Goal: Task Accomplishment & Management: Manage account settings

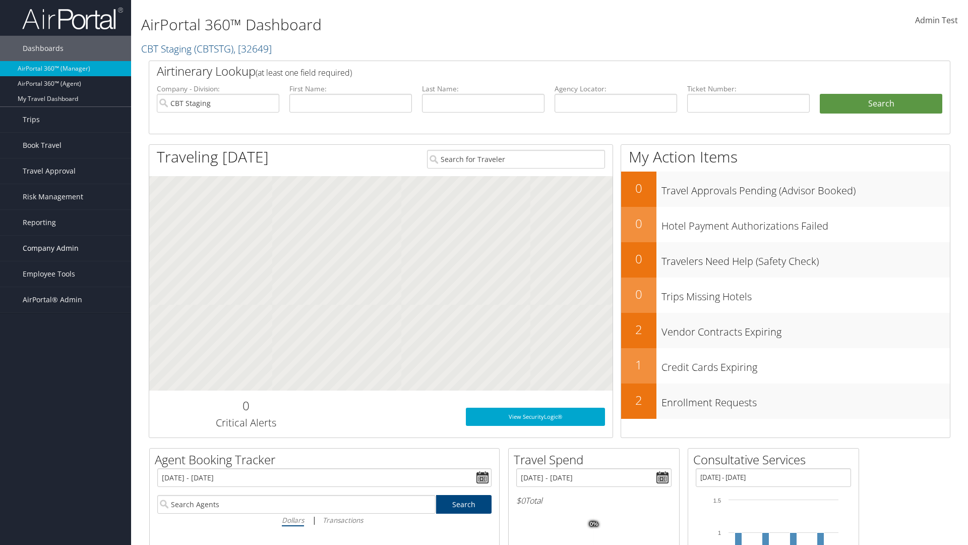
click at [66, 248] on span "Company Admin" at bounding box center [51, 247] width 56 height 25
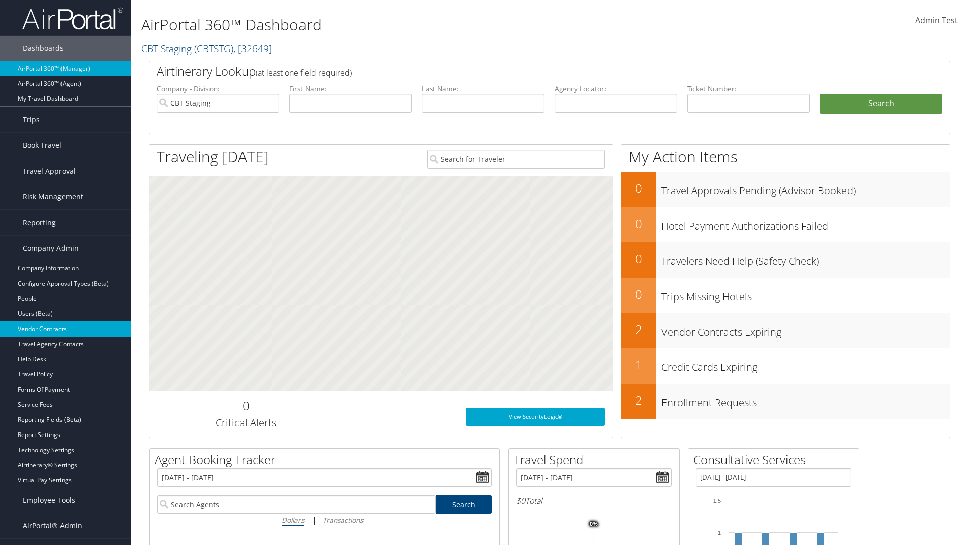
click at [66, 329] on link "Vendor Contracts" at bounding box center [65, 328] width 131 height 15
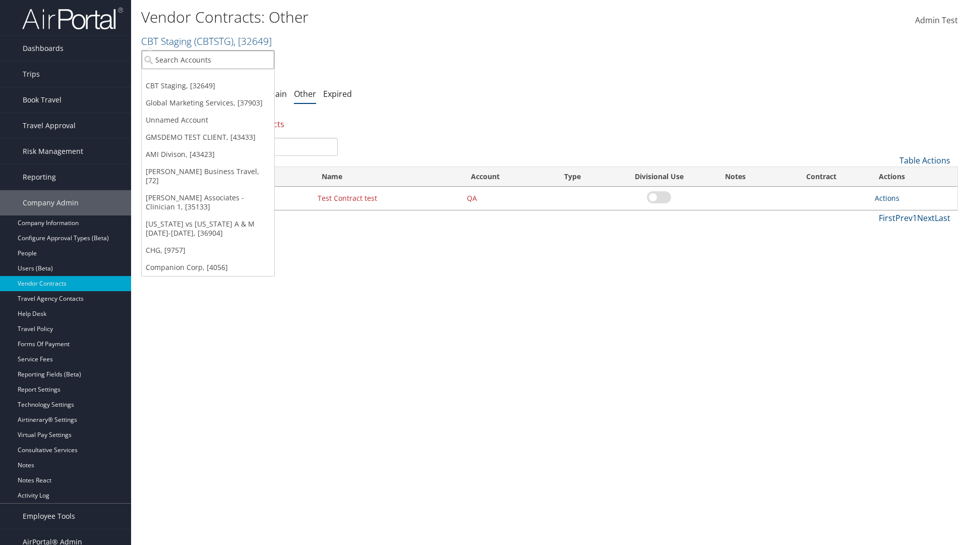
click at [208, 59] on input "search" at bounding box center [208, 59] width 133 height 19
type input "Global Marketing Services"
